Goal: Complete application form: Complete application form

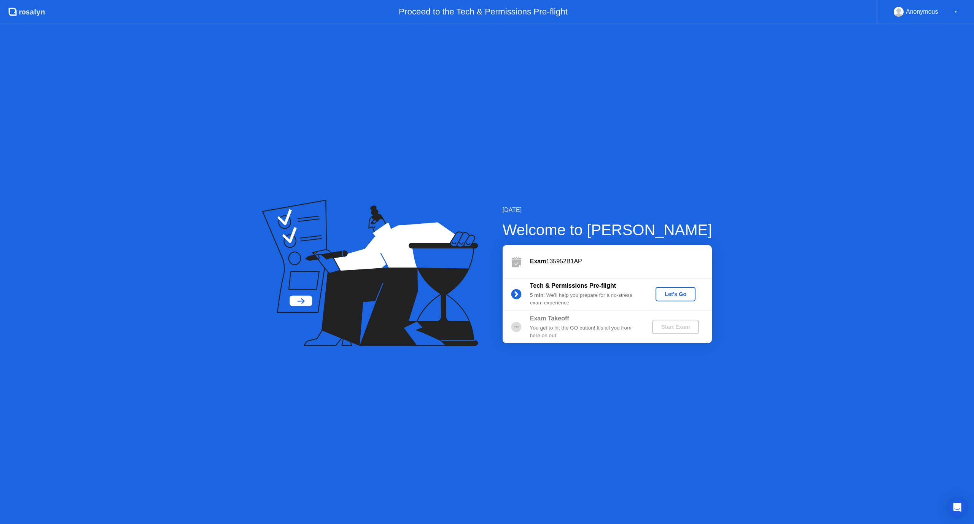
click at [669, 295] on div "Let's Go" at bounding box center [676, 294] width 34 height 6
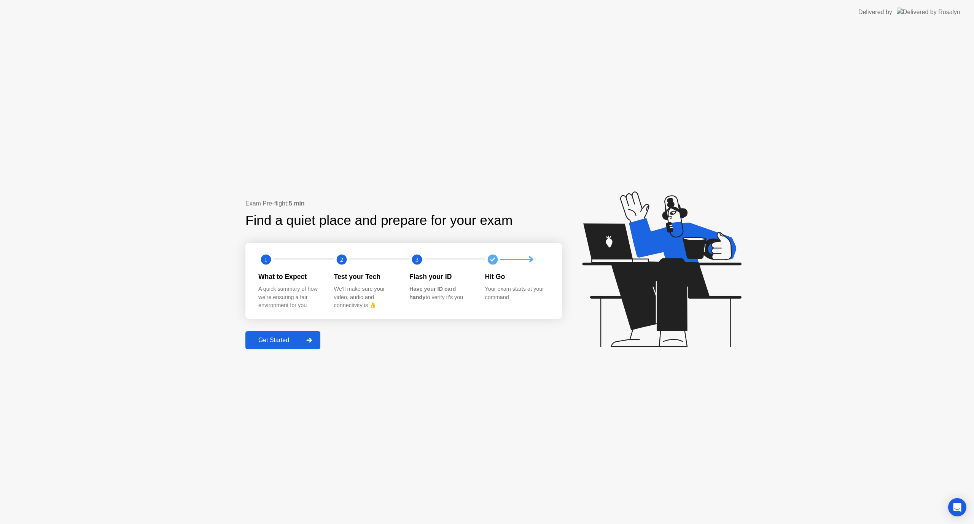
click at [278, 339] on div "Get Started" at bounding box center [274, 340] width 52 height 7
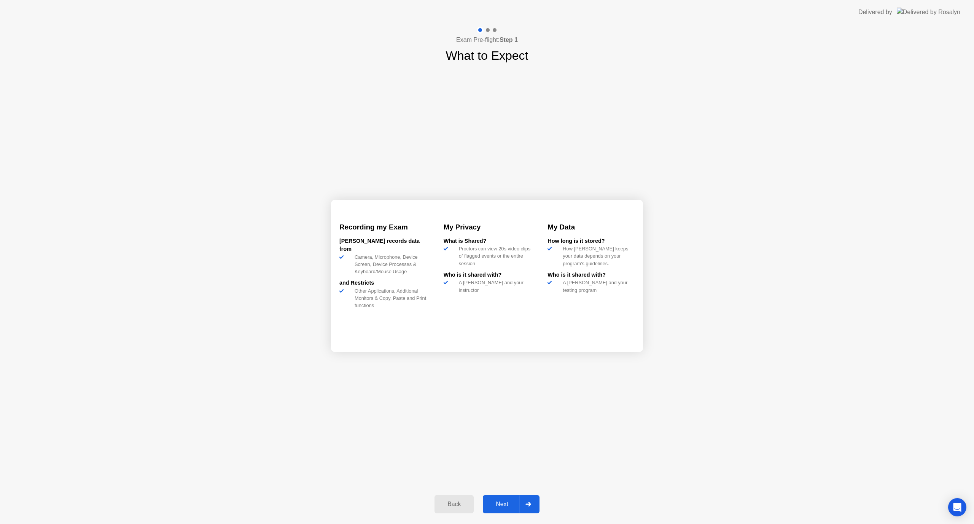
click at [530, 505] on icon at bounding box center [527, 504] width 5 height 5
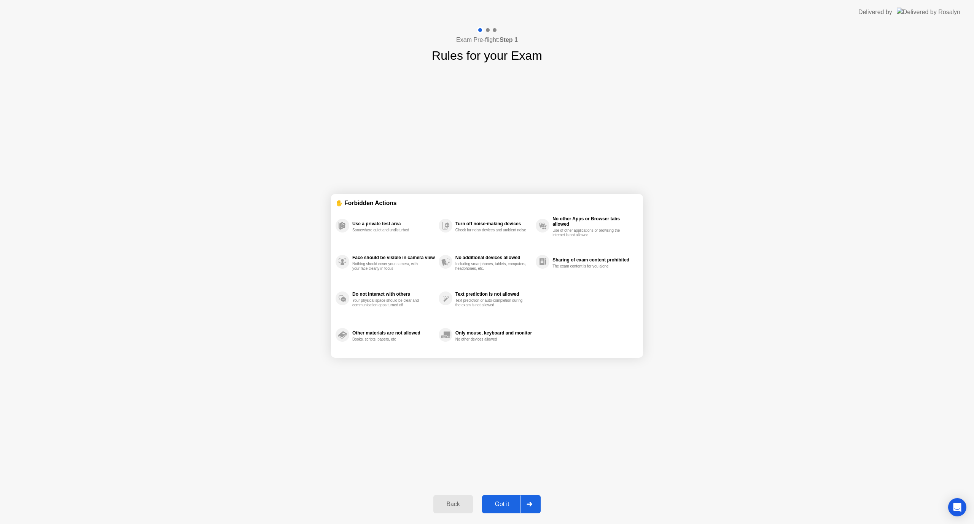
click at [507, 507] on div "Got it" at bounding box center [502, 504] width 36 height 7
select select "**********"
select select "*******"
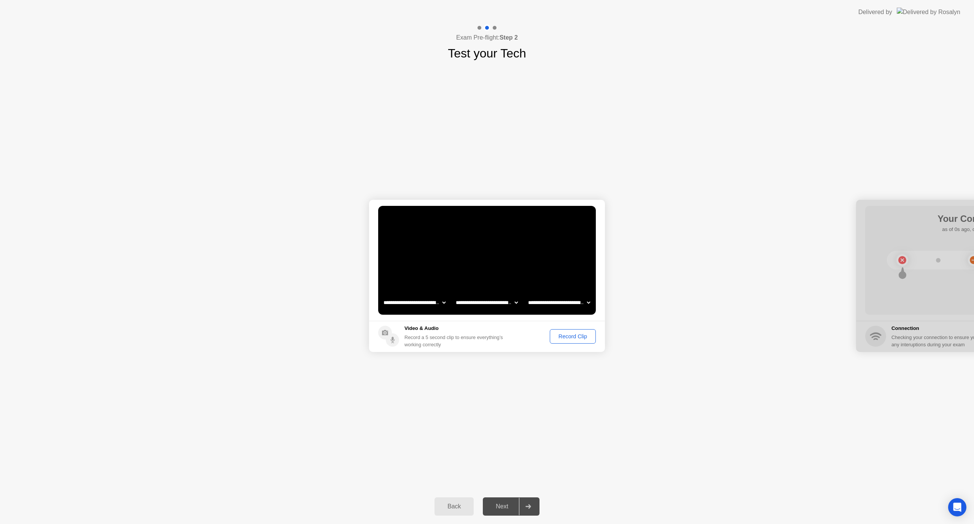
click at [495, 301] on select "**********" at bounding box center [486, 302] width 65 height 15
click at [557, 299] on select "**********" at bounding box center [559, 302] width 65 height 15
click at [430, 299] on select "**********" at bounding box center [414, 302] width 65 height 15
click at [427, 297] on select "**********" at bounding box center [414, 302] width 65 height 15
click at [584, 336] on div "Record Clip" at bounding box center [572, 336] width 41 height 6
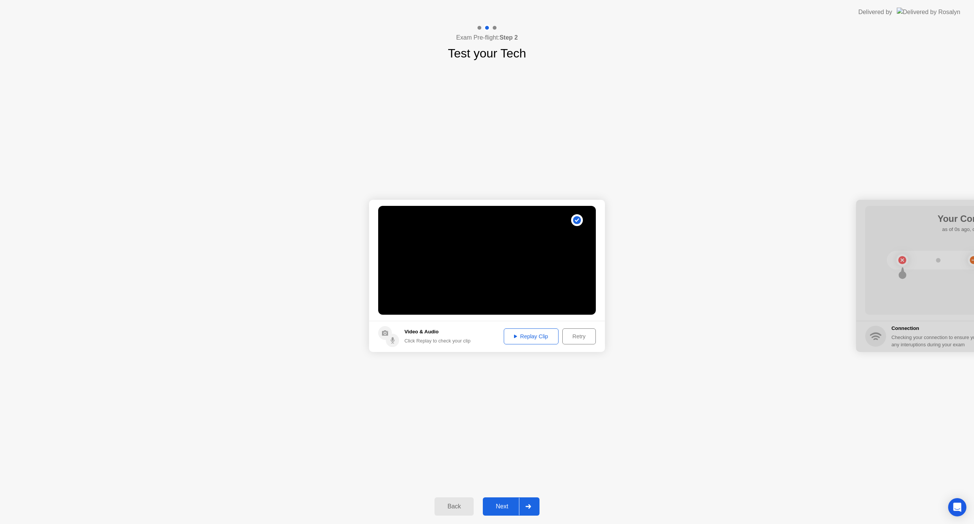
click at [505, 500] on button "Next" at bounding box center [511, 506] width 57 height 18
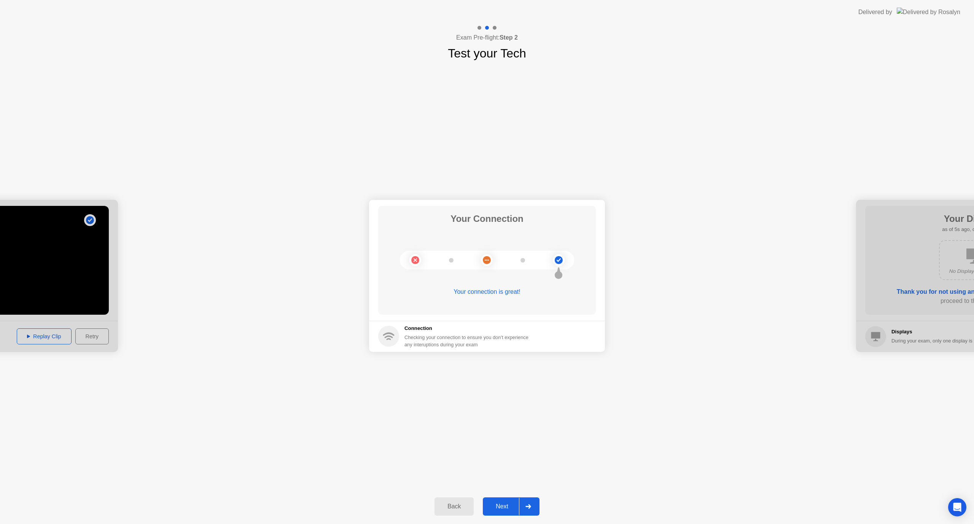
click at [504, 503] on div "Next" at bounding box center [502, 506] width 34 height 7
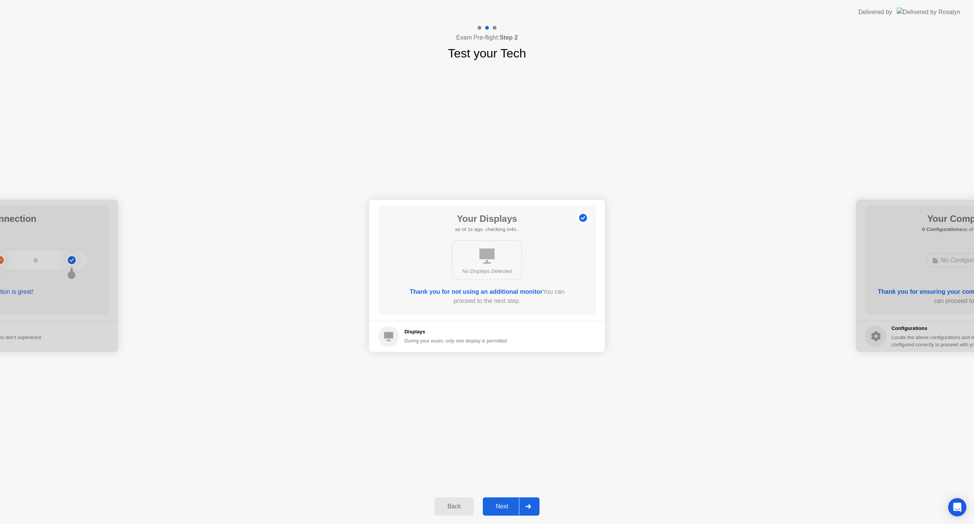
click at [498, 505] on div "Next" at bounding box center [502, 506] width 34 height 7
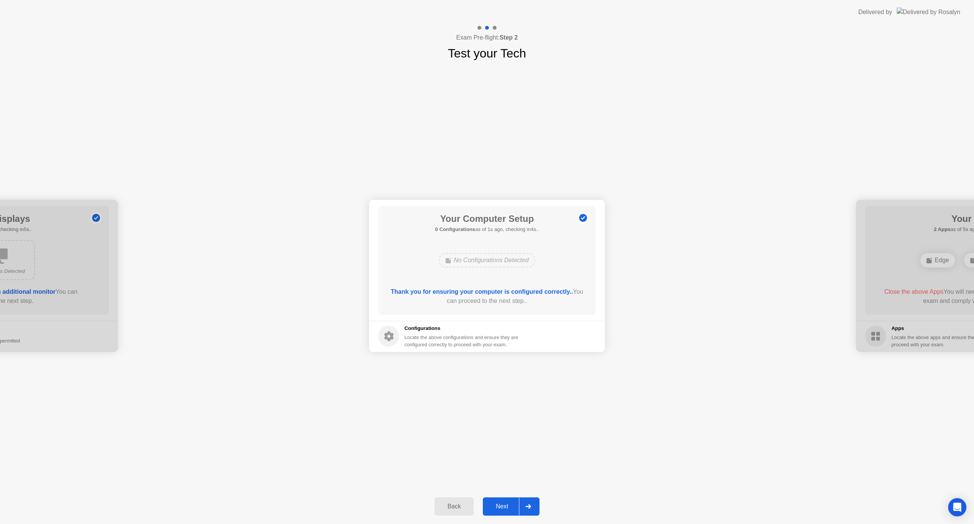
click at [497, 507] on div "Next" at bounding box center [502, 506] width 34 height 7
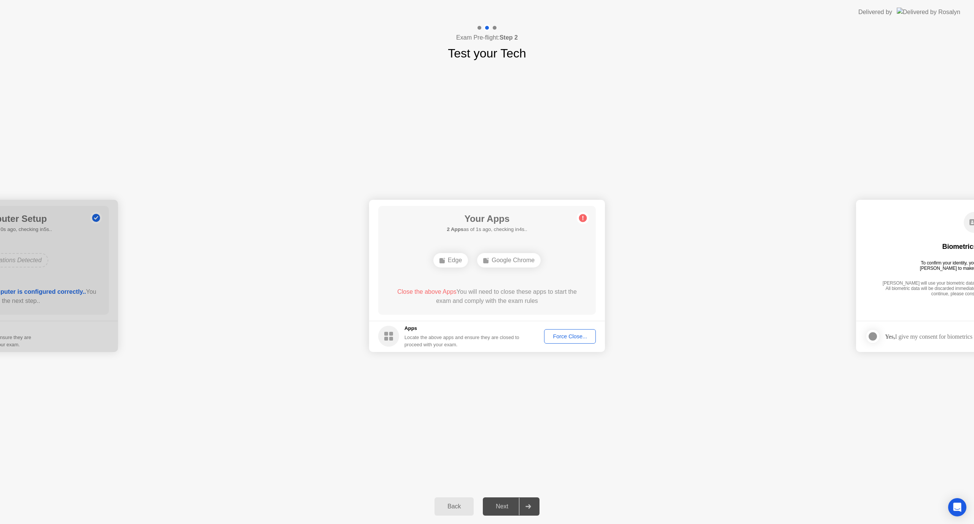
click at [497, 507] on div "Next" at bounding box center [502, 506] width 34 height 7
click at [576, 335] on div "Force Close..." at bounding box center [570, 336] width 46 height 6
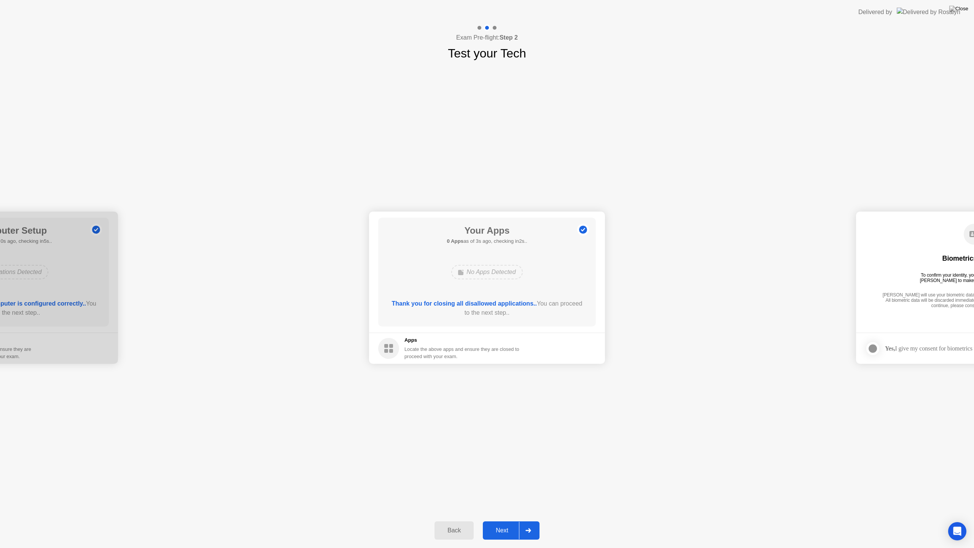
click at [505, 524] on div "Next" at bounding box center [502, 530] width 34 height 7
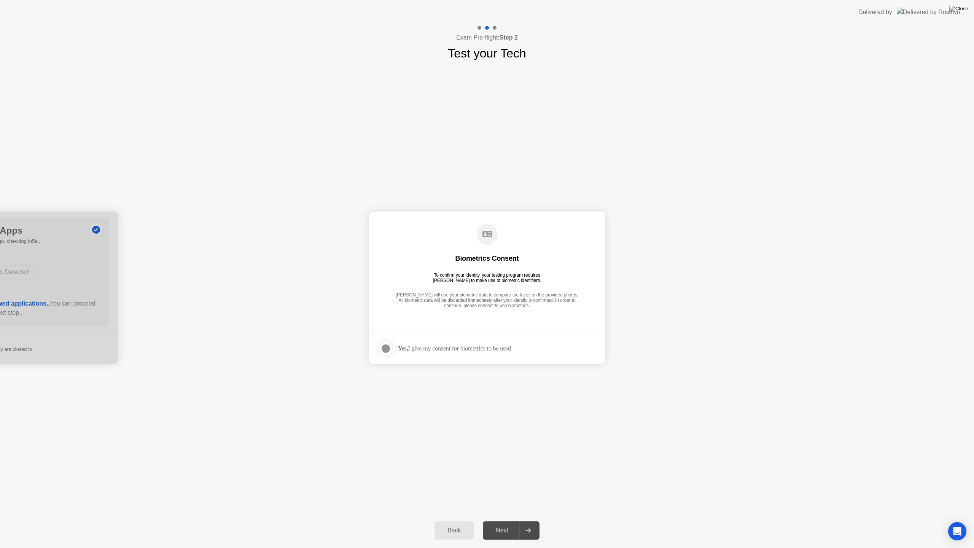
click at [402, 347] on strong "Yes," at bounding box center [403, 348] width 10 height 6
click at [387, 346] on div at bounding box center [385, 348] width 9 height 9
click at [502, 524] on button "Next" at bounding box center [511, 530] width 57 height 18
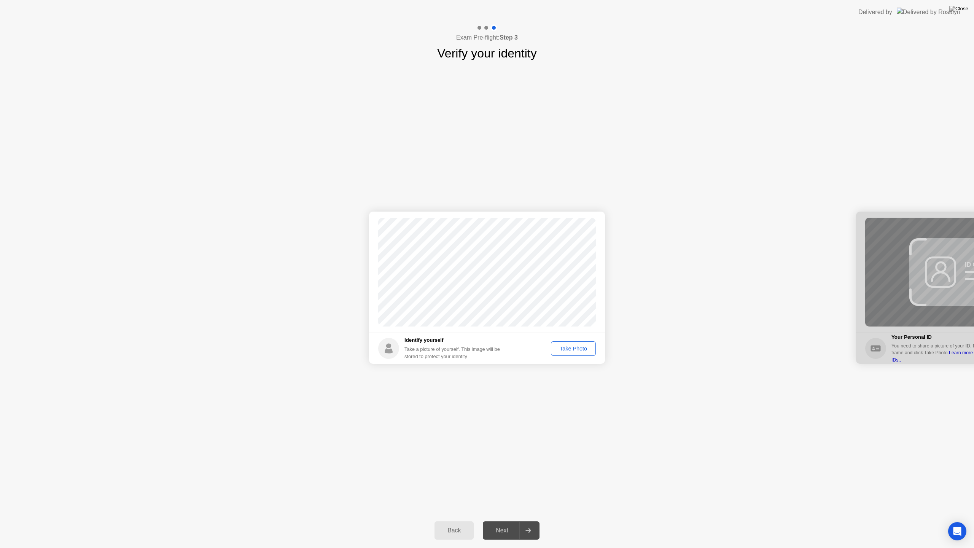
click at [568, 347] on div "Take Photo" at bounding box center [574, 348] width 40 height 6
drag, startPoint x: 503, startPoint y: 532, endPoint x: 486, endPoint y: 521, distance: 21.2
click at [491, 522] on button "Next" at bounding box center [511, 530] width 57 height 18
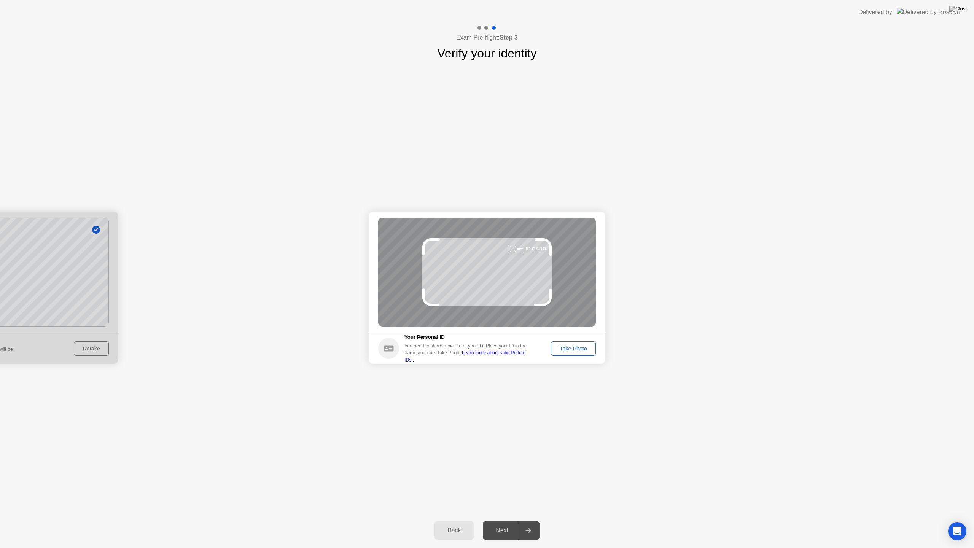
click at [567, 346] on div "Take Photo" at bounding box center [574, 348] width 40 height 6
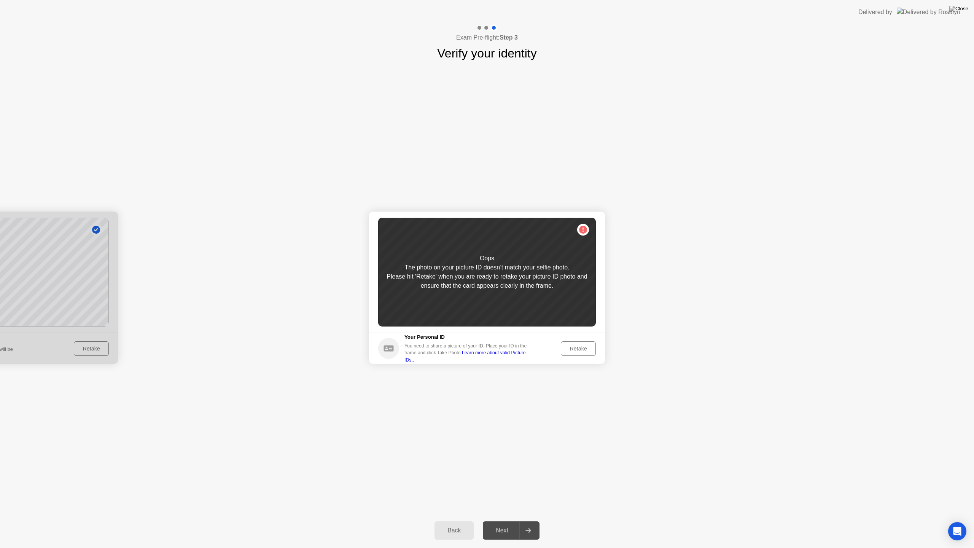
click at [585, 350] on div "Retake" at bounding box center [579, 348] width 30 height 6
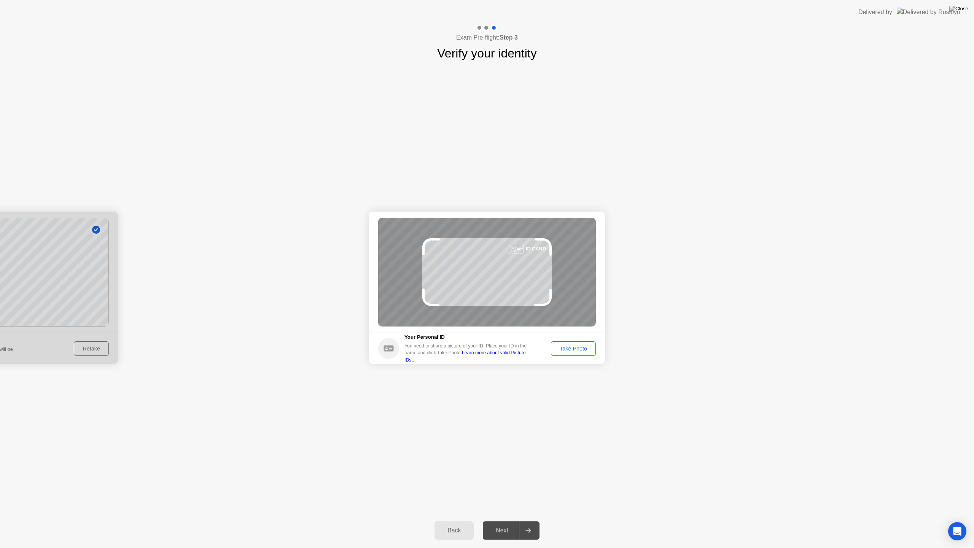
click at [447, 523] on button "Back" at bounding box center [454, 530] width 39 height 18
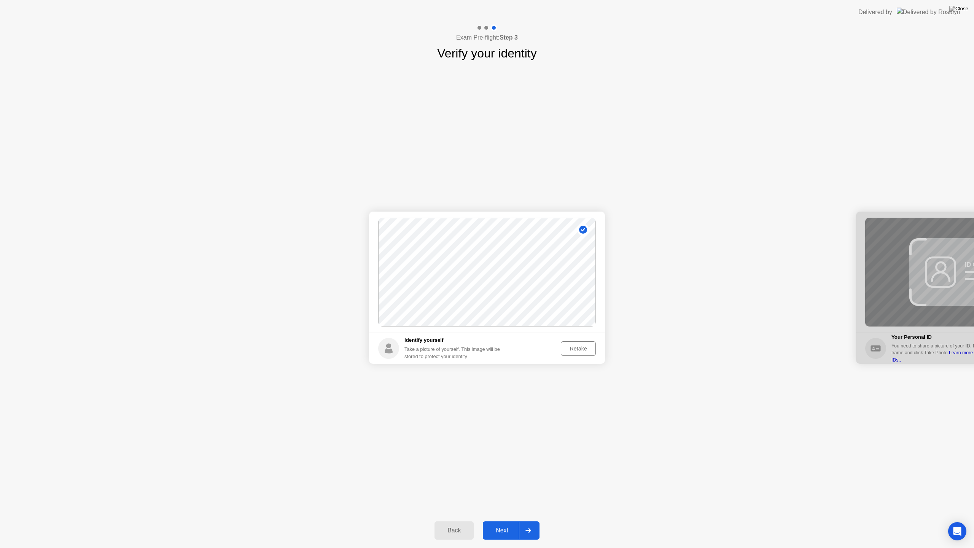
drag, startPoint x: 586, startPoint y: 337, endPoint x: 583, endPoint y: 342, distance: 5.5
click at [583, 342] on footer "Identify yourself Take a picture of yourself. This image will be stored to prot…" at bounding box center [487, 348] width 236 height 31
click at [584, 345] on div "Retake" at bounding box center [579, 348] width 30 height 6
click at [581, 347] on div "Take Photo" at bounding box center [574, 348] width 40 height 6
click at [497, 524] on div "Next" at bounding box center [502, 530] width 34 height 7
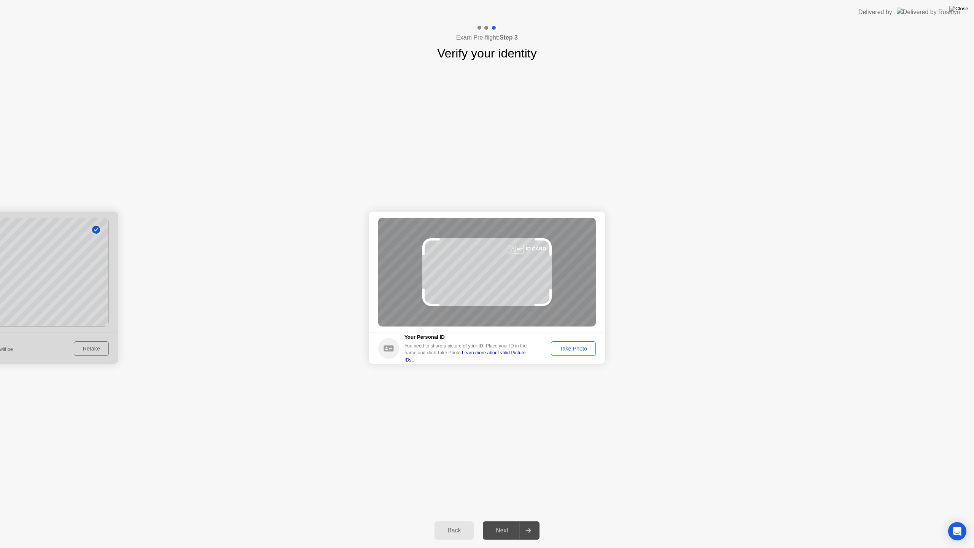
click at [576, 345] on div "Take Photo" at bounding box center [574, 348] width 40 height 6
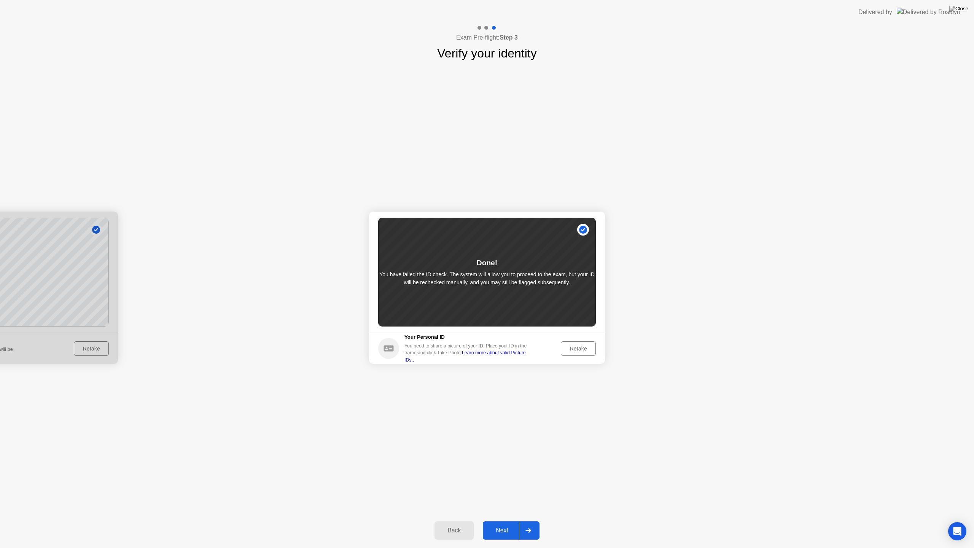
click at [506, 524] on button "Next" at bounding box center [511, 530] width 57 height 18
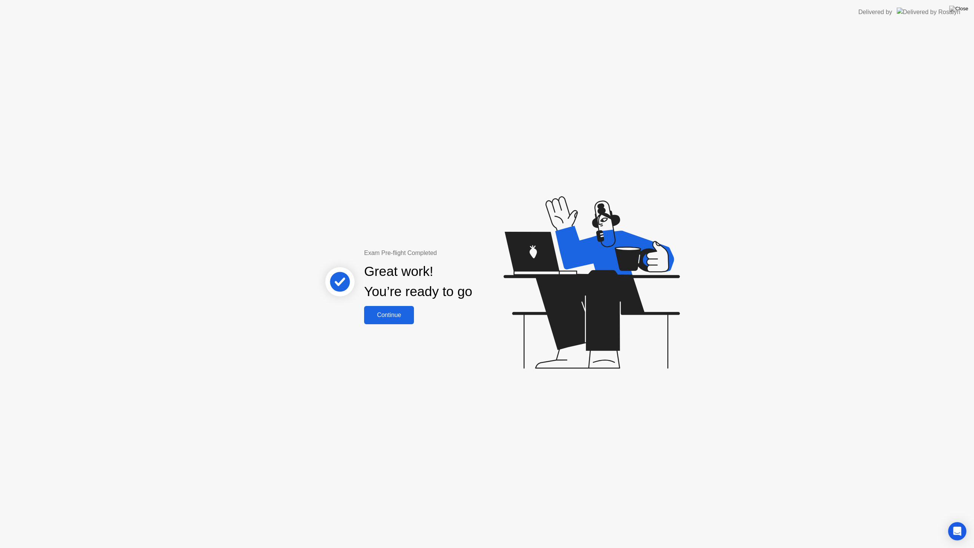
click at [383, 318] on div "Continue" at bounding box center [388, 315] width 45 height 7
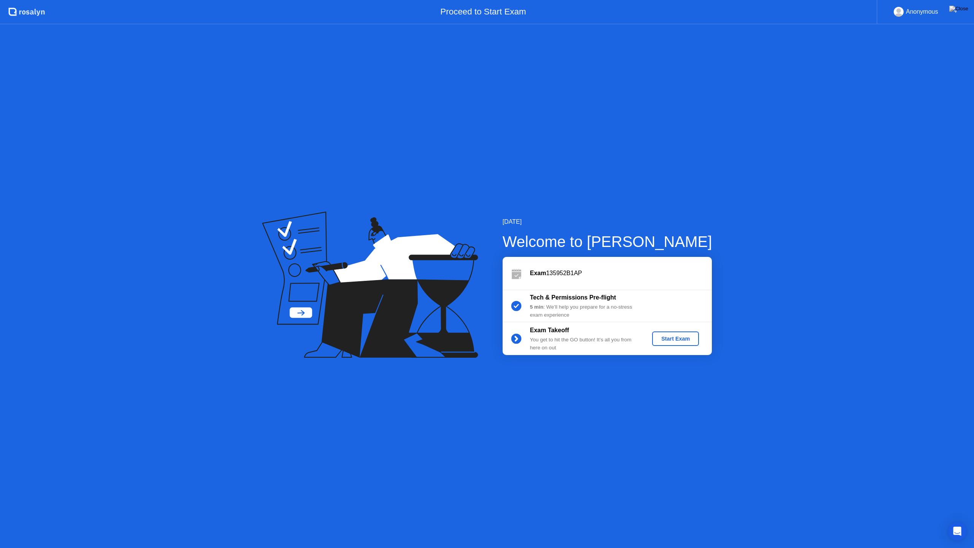
click at [675, 336] on div "Start Exam" at bounding box center [675, 339] width 41 height 6
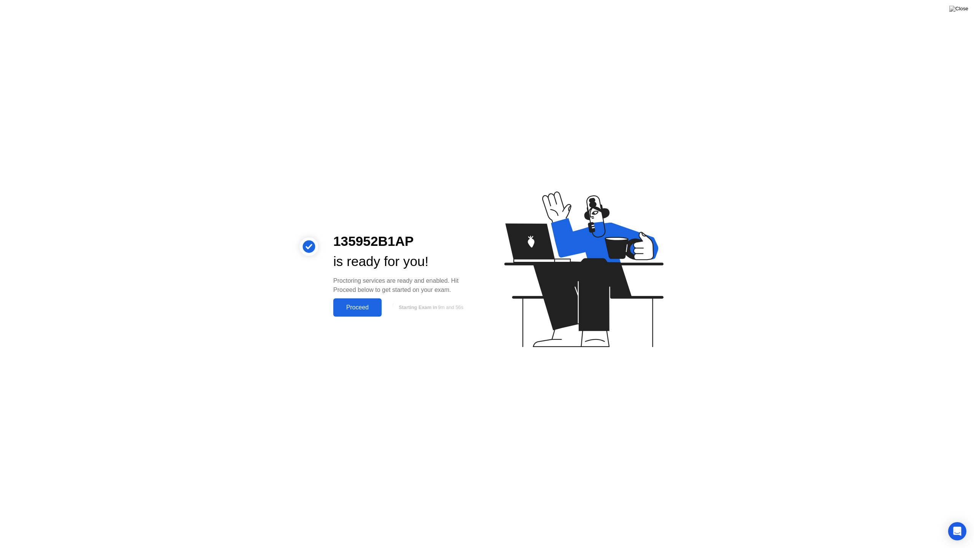
click at [354, 307] on div "Proceed" at bounding box center [358, 307] width 44 height 7
